Goal: Task Accomplishment & Management: Manage account settings

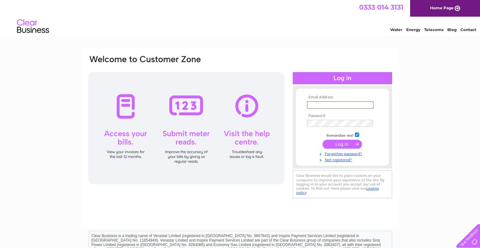
click at [342, 106] on input "text" at bounding box center [340, 105] width 67 height 8
type input "waimluk@hotmail.co.uk"
click at [322, 140] on input "submit" at bounding box center [341, 144] width 39 height 9
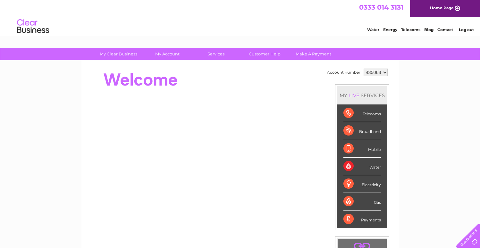
click at [345, 164] on div "Water" at bounding box center [361, 167] width 37 height 18
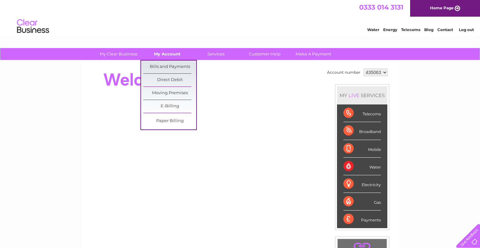
click at [177, 56] on link "My Account" at bounding box center [167, 54] width 53 height 12
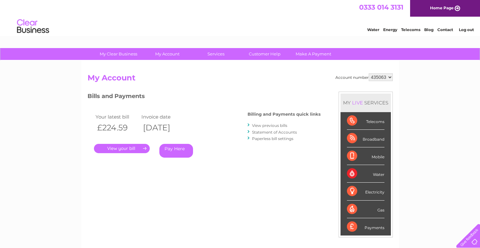
click at [145, 149] on link "." at bounding box center [122, 148] width 56 height 9
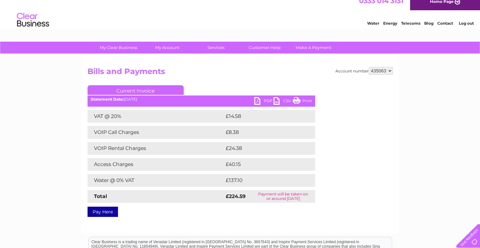
scroll to position [24, 0]
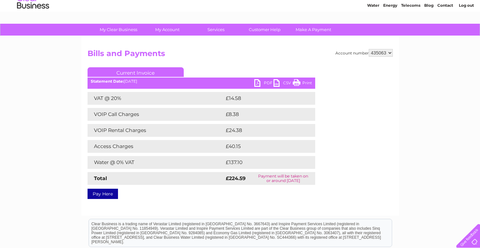
click at [264, 85] on link "PDF" at bounding box center [263, 83] width 19 height 9
